Goal: Task Accomplishment & Management: Manage account settings

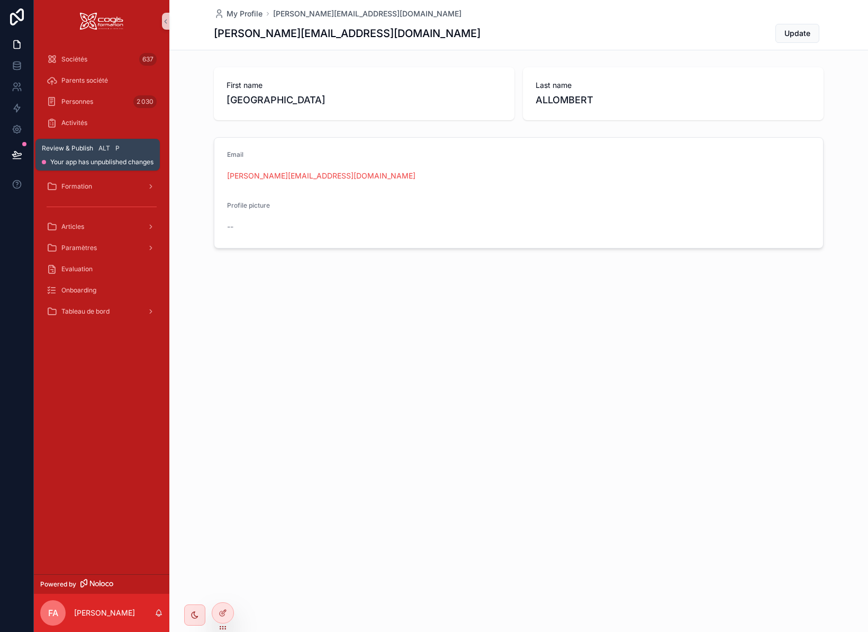
click at [22, 152] on button at bounding box center [16, 155] width 23 height 30
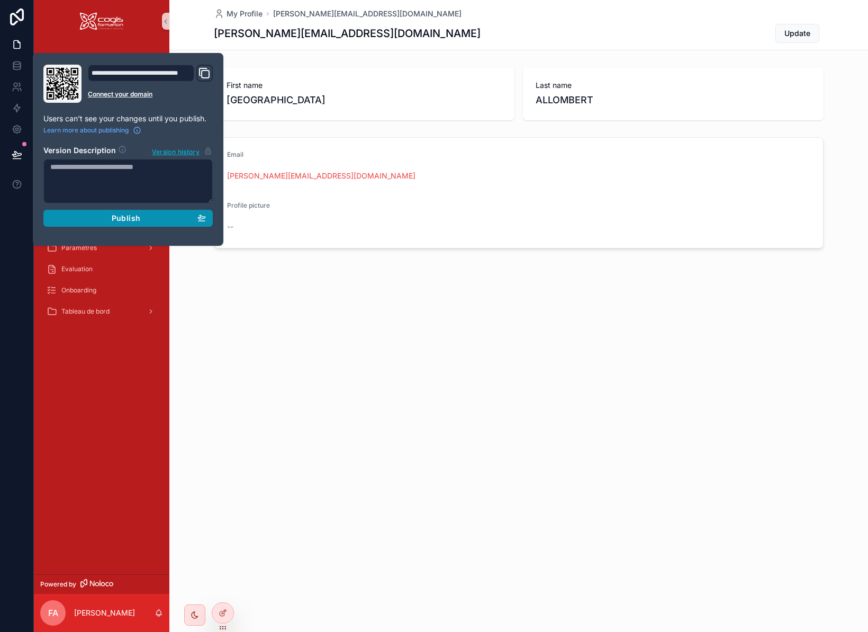
click at [140, 215] on div "Publish" at bounding box center [128, 218] width 156 height 10
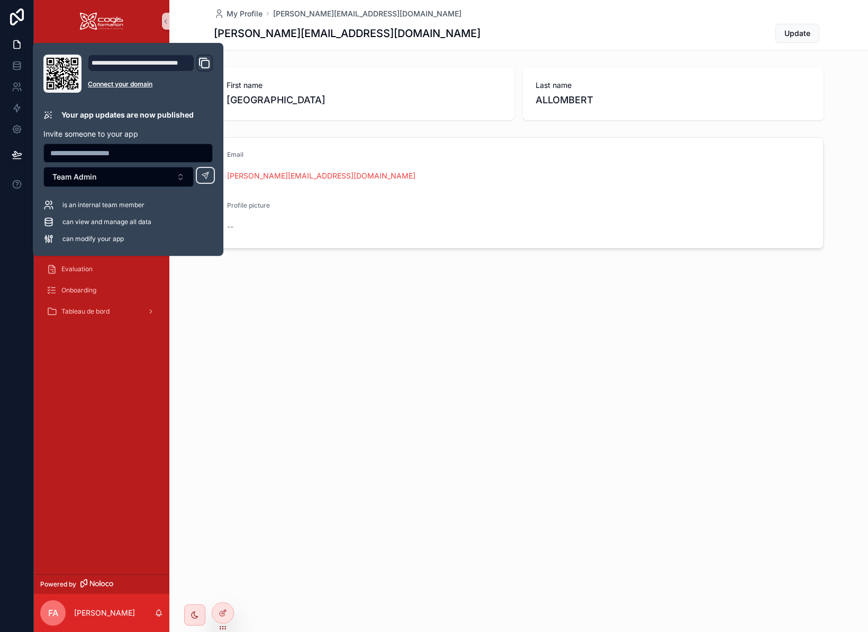
click at [344, 330] on div "My Profile [PERSON_NAME][EMAIL_ADDRESS][DOMAIN_NAME] [DOMAIN_NAME][EMAIL_ADDRES…" at bounding box center [518, 316] width 699 height 632
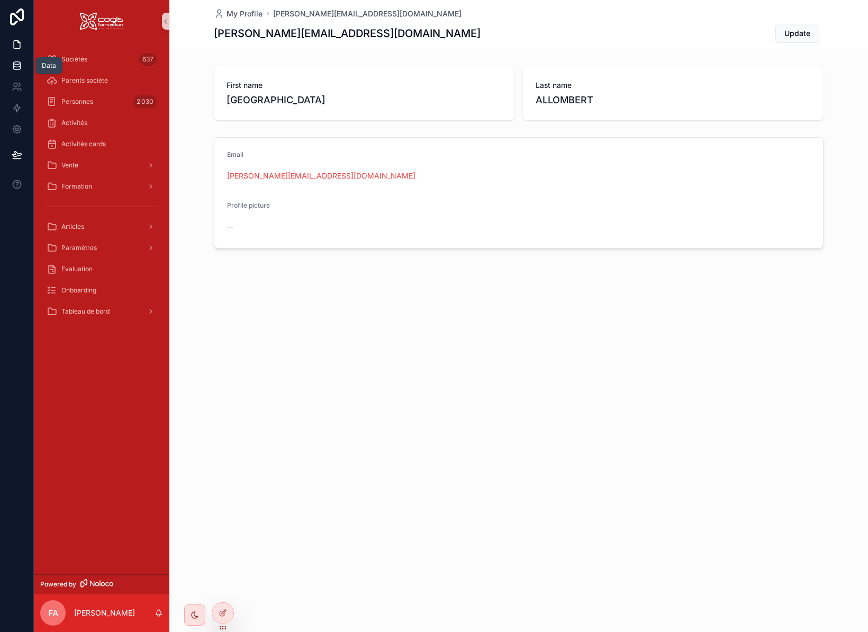
click at [20, 65] on icon at bounding box center [16, 65] width 7 height 4
